Goal: Check status: Check status

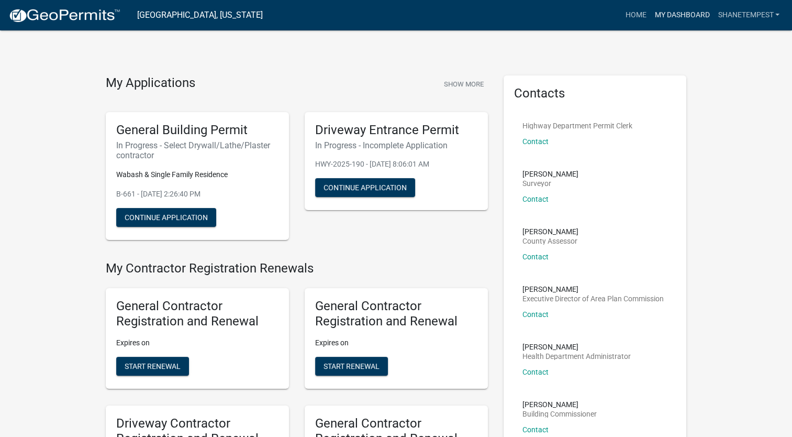
click at [696, 5] on link "My Dashboard" at bounding box center [681, 15] width 63 height 20
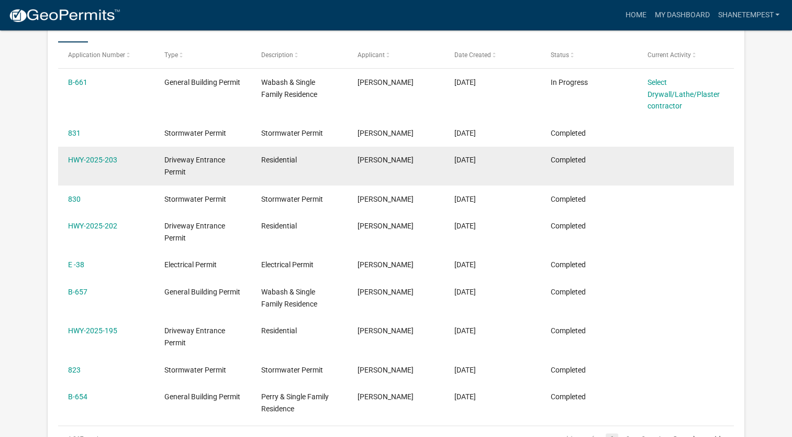
scroll to position [191, 0]
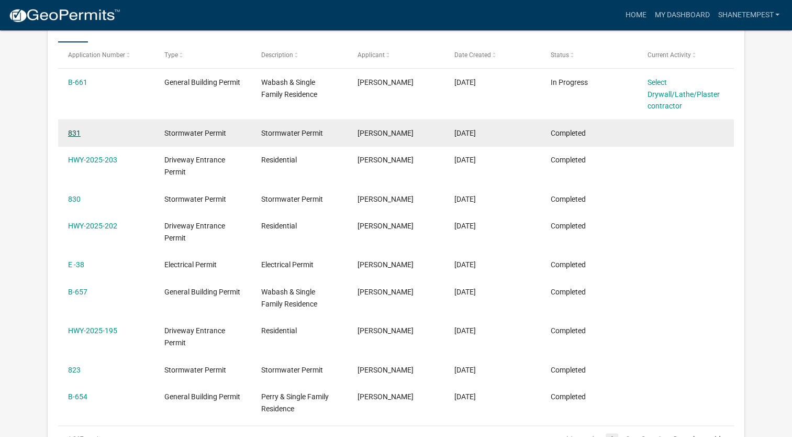
click at [69, 132] on link "831" at bounding box center [74, 133] width 13 height 8
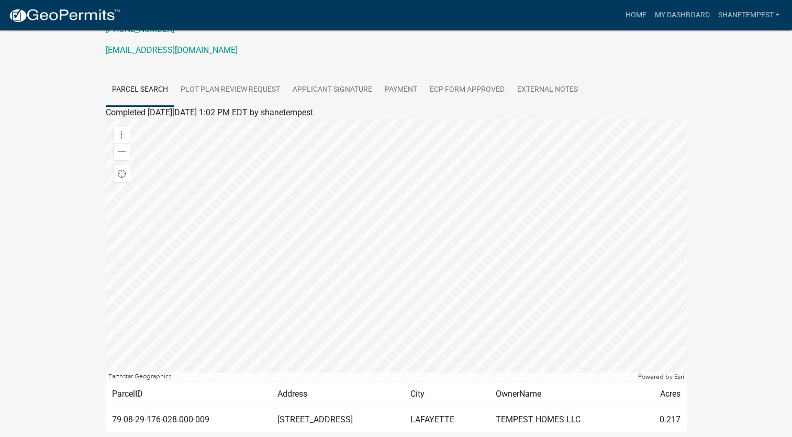
scroll to position [203, 0]
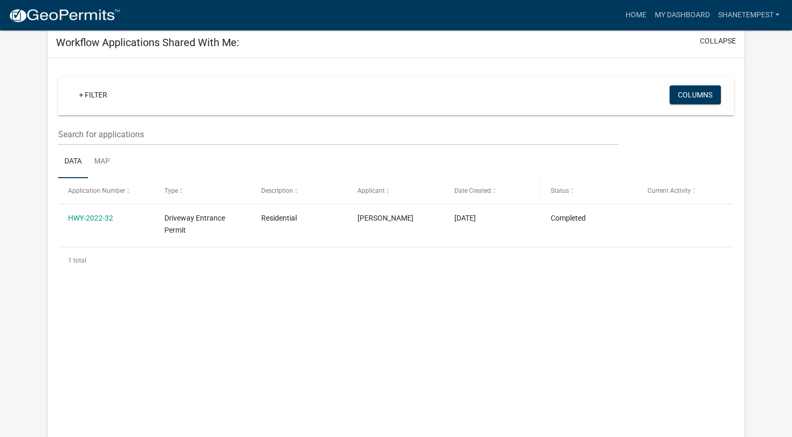
scroll to position [191, 0]
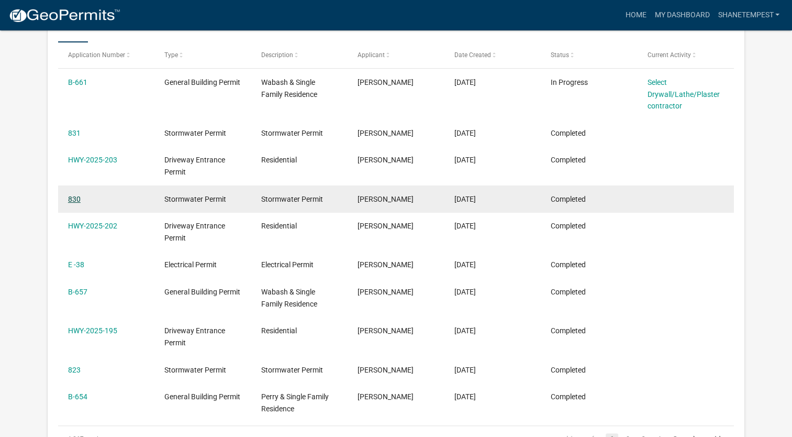
click at [71, 202] on link "830" at bounding box center [74, 199] width 13 height 8
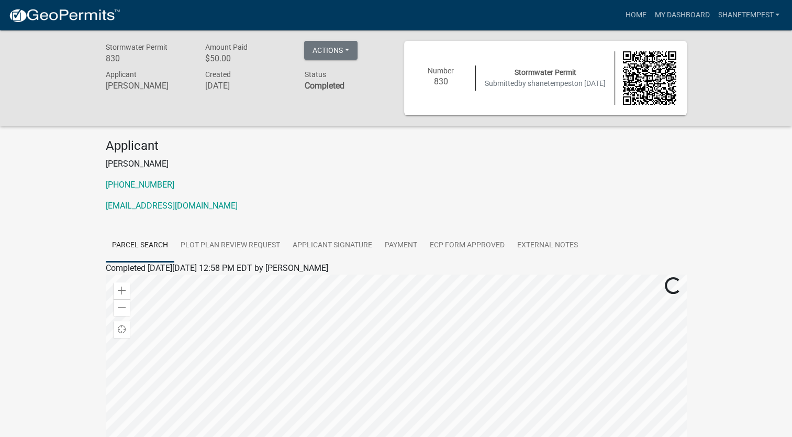
scroll to position [203, 0]
